Goal: Check status: Check status

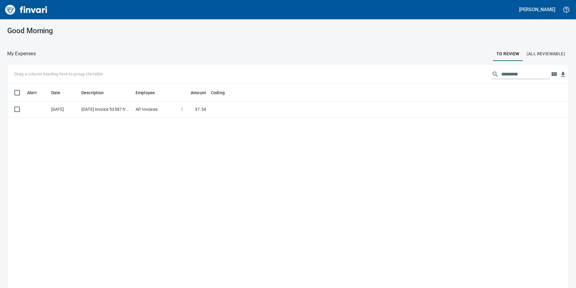
scroll to position [217, 553]
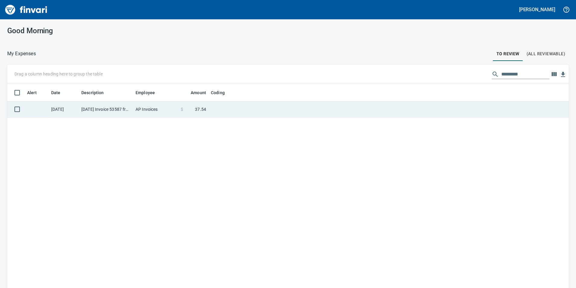
click at [143, 109] on td "AP Invoices" at bounding box center [155, 109] width 45 height 16
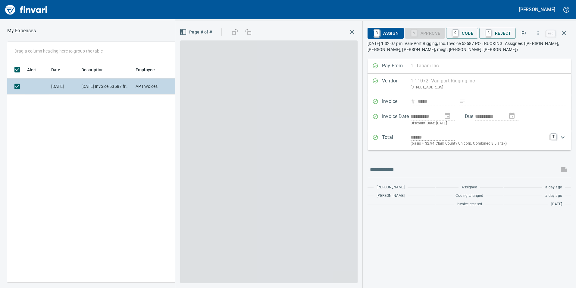
scroll to position [217, 407]
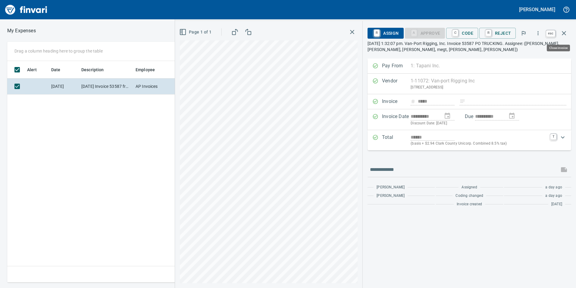
click at [561, 32] on icon "button" at bounding box center [564, 33] width 7 height 7
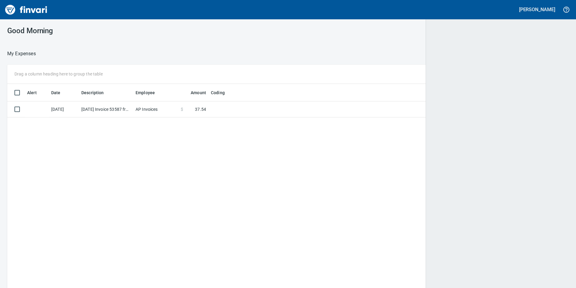
scroll to position [217, 552]
